Goal: Transaction & Acquisition: Obtain resource

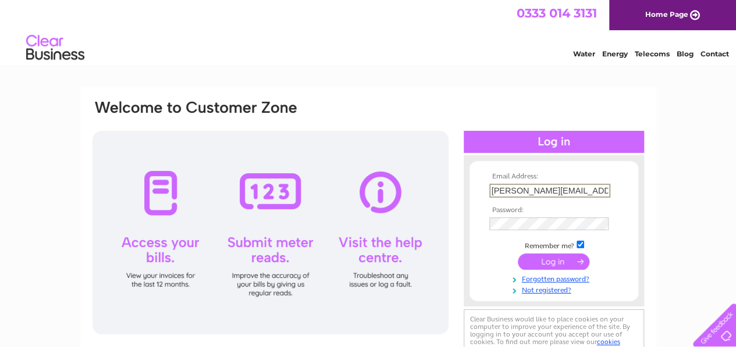
click at [590, 193] on input "anne.walker21@yahoo.com" at bounding box center [549, 191] width 121 height 14
type input "a.walker796@yahoo.co.uk"
click at [554, 262] on input "submit" at bounding box center [554, 260] width 72 height 16
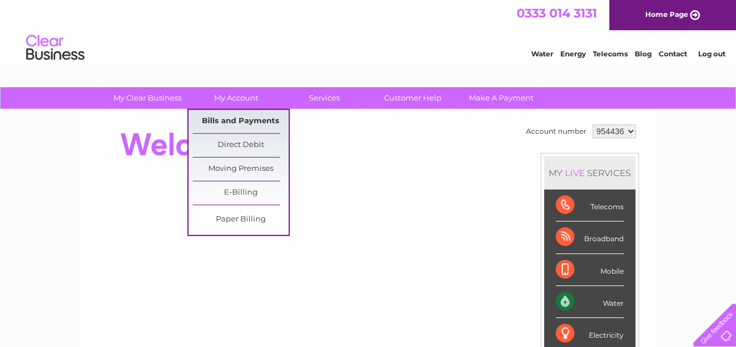
click at [234, 125] on link "Bills and Payments" at bounding box center [241, 121] width 96 height 23
click at [227, 119] on link "Bills and Payments" at bounding box center [241, 121] width 96 height 23
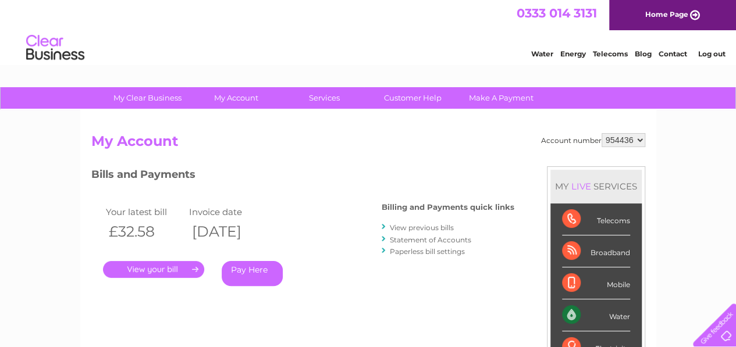
click at [190, 268] on link "." at bounding box center [153, 269] width 101 height 17
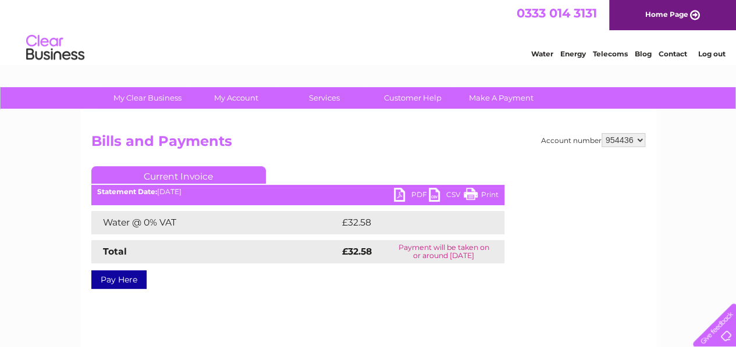
click at [432, 196] on link "CSV" at bounding box center [446, 196] width 35 height 17
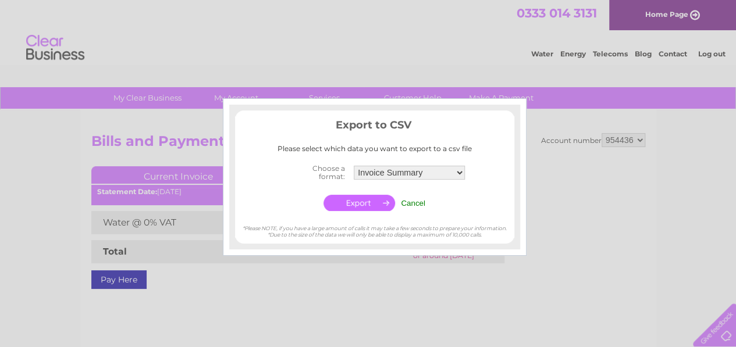
click at [413, 203] on input "Cancel" at bounding box center [413, 203] width 24 height 9
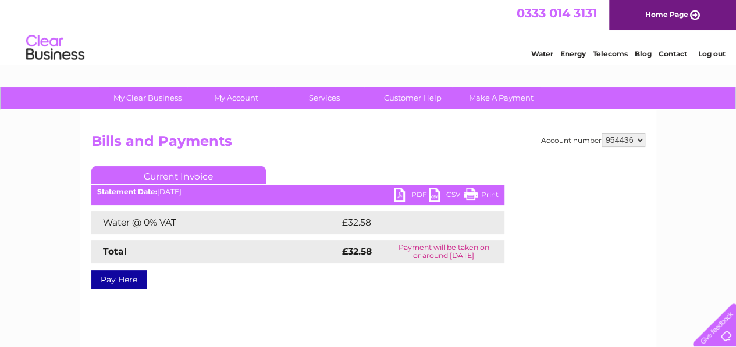
click at [404, 193] on link "PDF" at bounding box center [411, 196] width 35 height 17
